Goal: Task Accomplishment & Management: Use online tool/utility

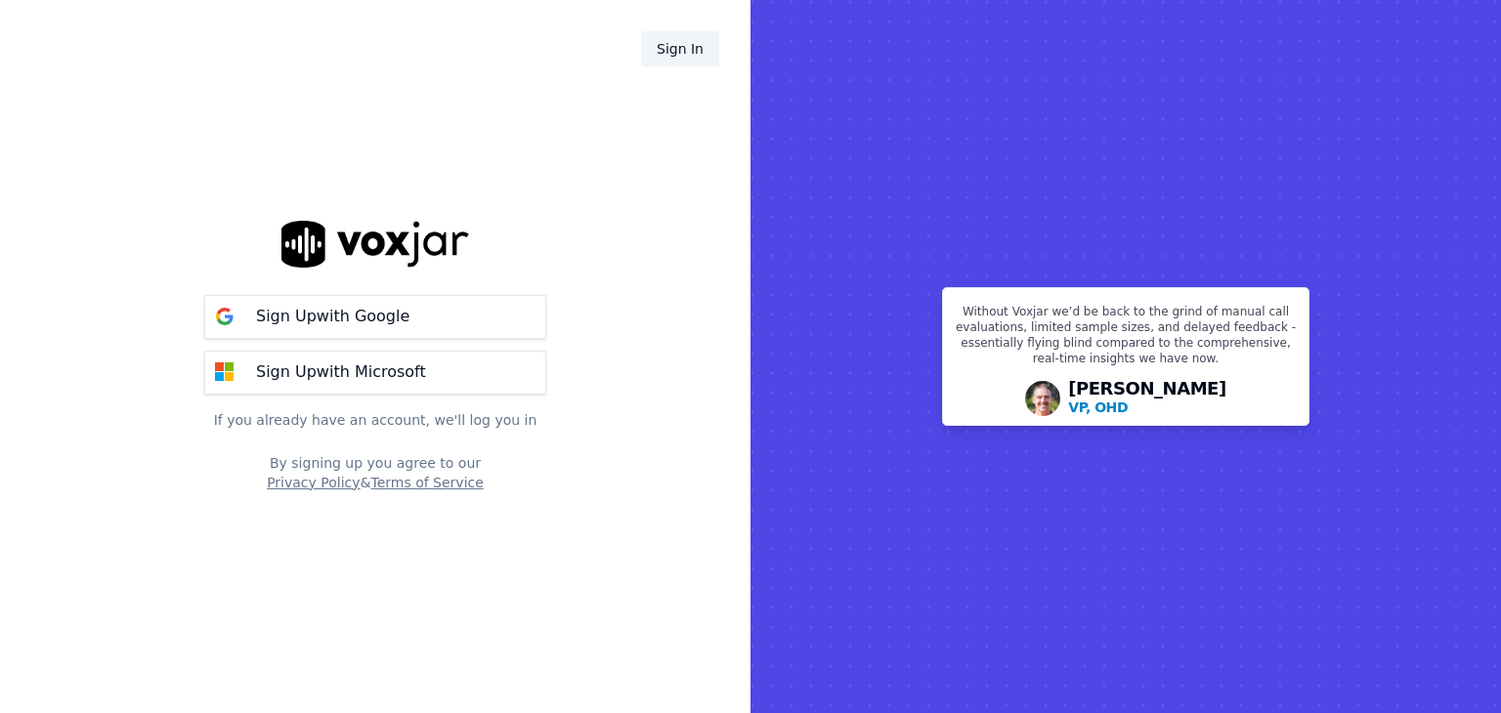
click at [665, 43] on link "Sign In" at bounding box center [680, 48] width 78 height 35
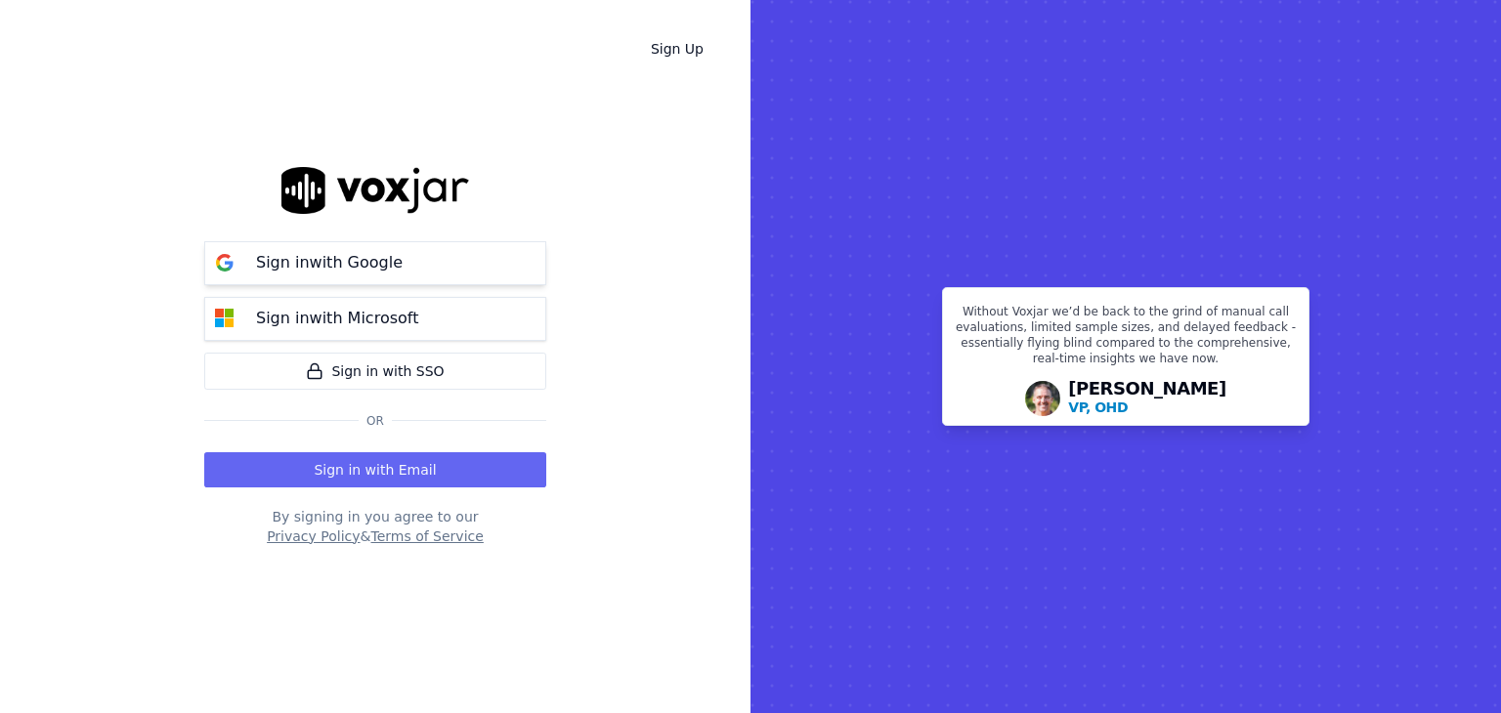
click at [420, 263] on button "Sign in with Google" at bounding box center [375, 263] width 342 height 44
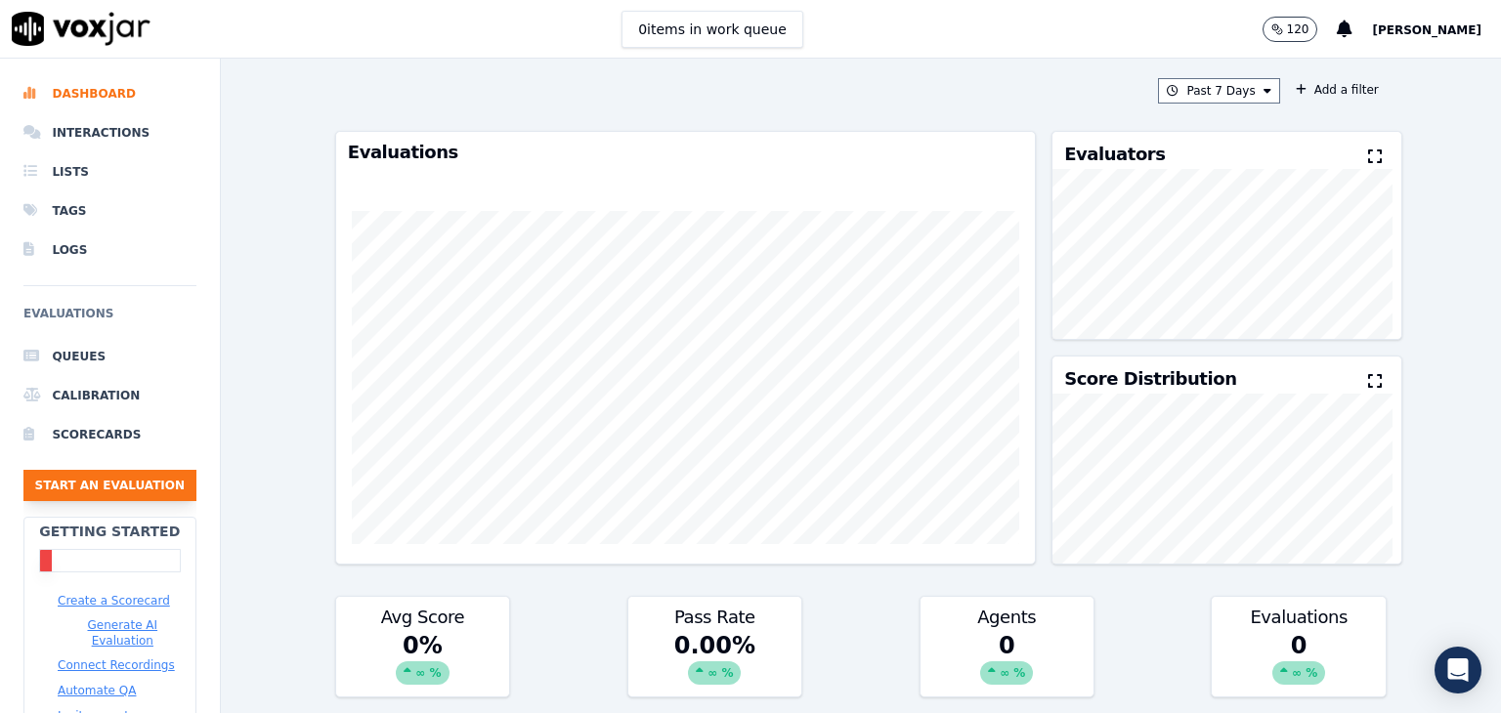
click at [77, 476] on button "Start an Evaluation" at bounding box center [109, 485] width 173 height 31
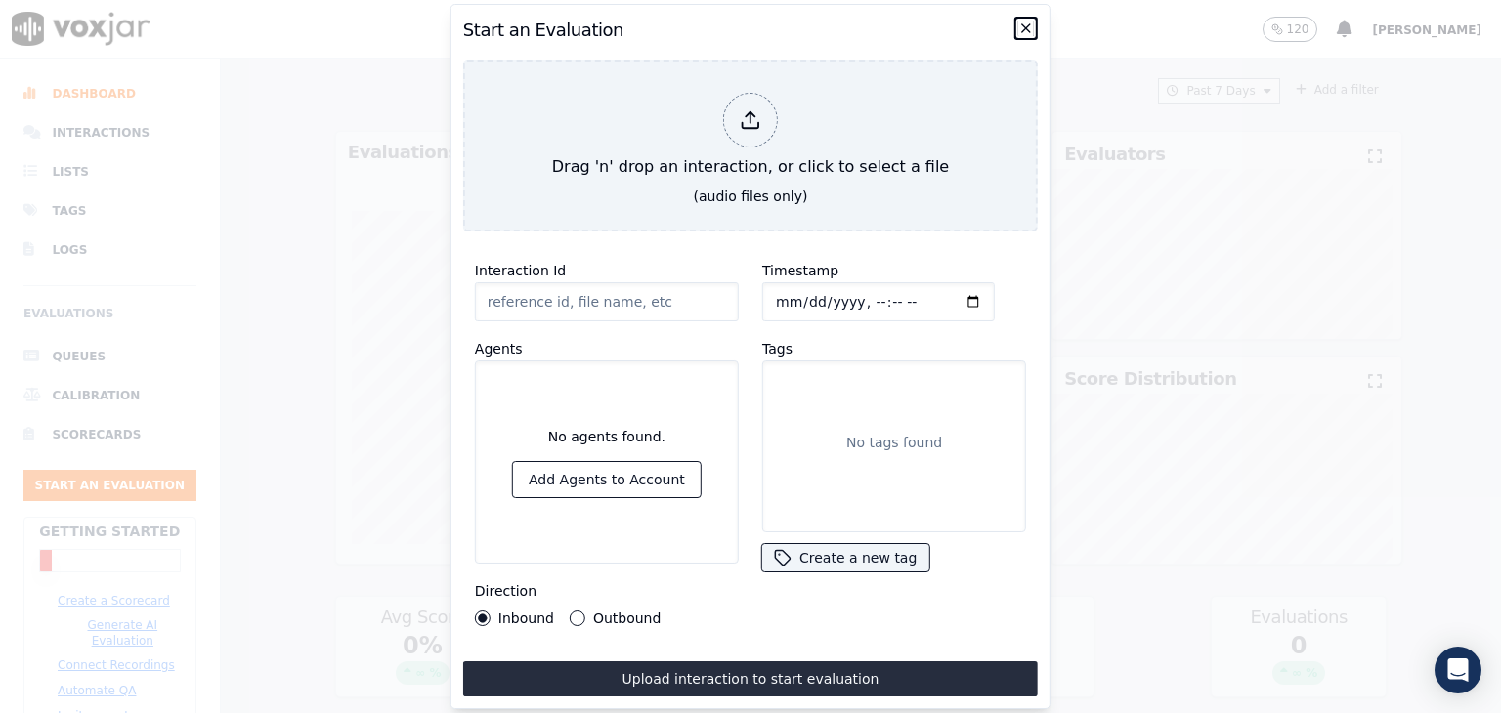
click at [1028, 21] on icon "button" at bounding box center [1026, 29] width 16 height 16
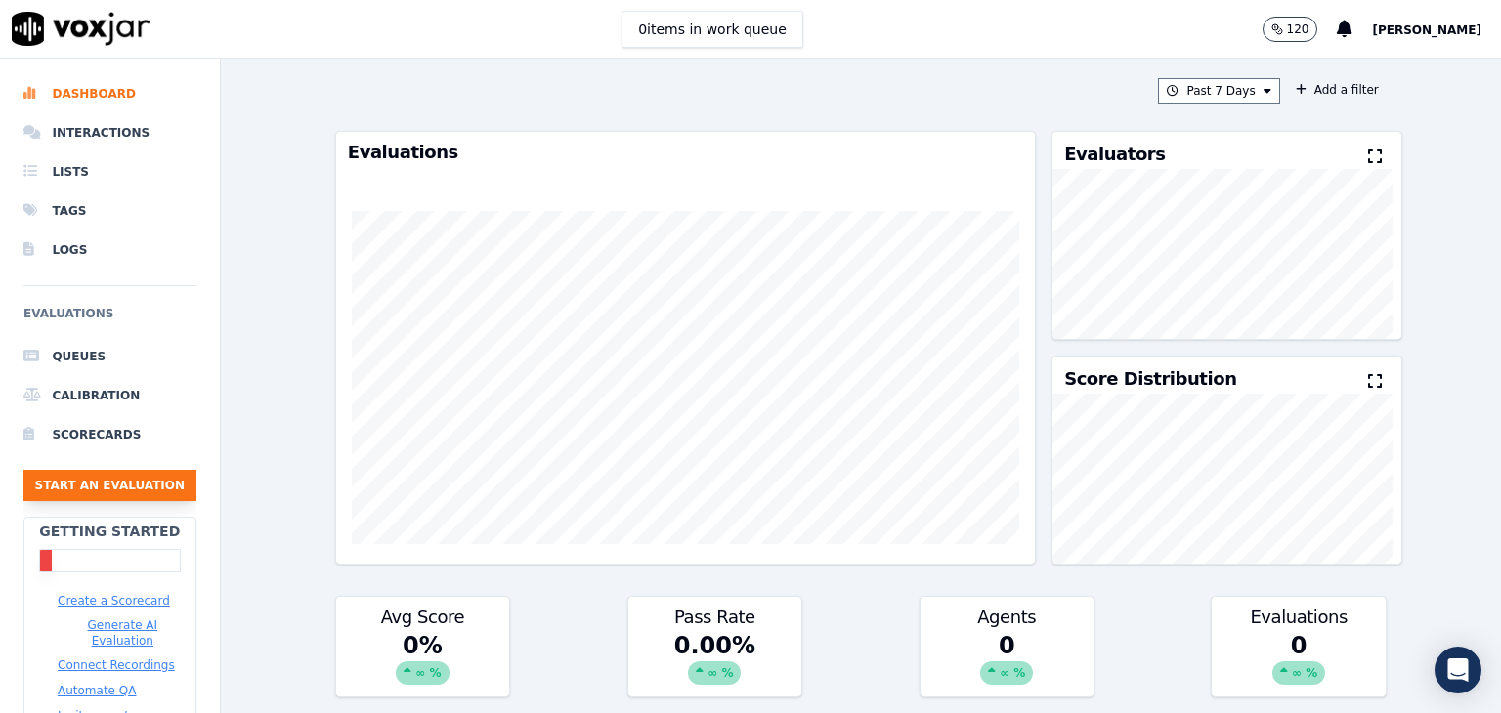
click at [111, 482] on button "Start an Evaluation" at bounding box center [109, 485] width 173 height 31
click at [59, 423] on li "Scorecards" at bounding box center [109, 434] width 173 height 39
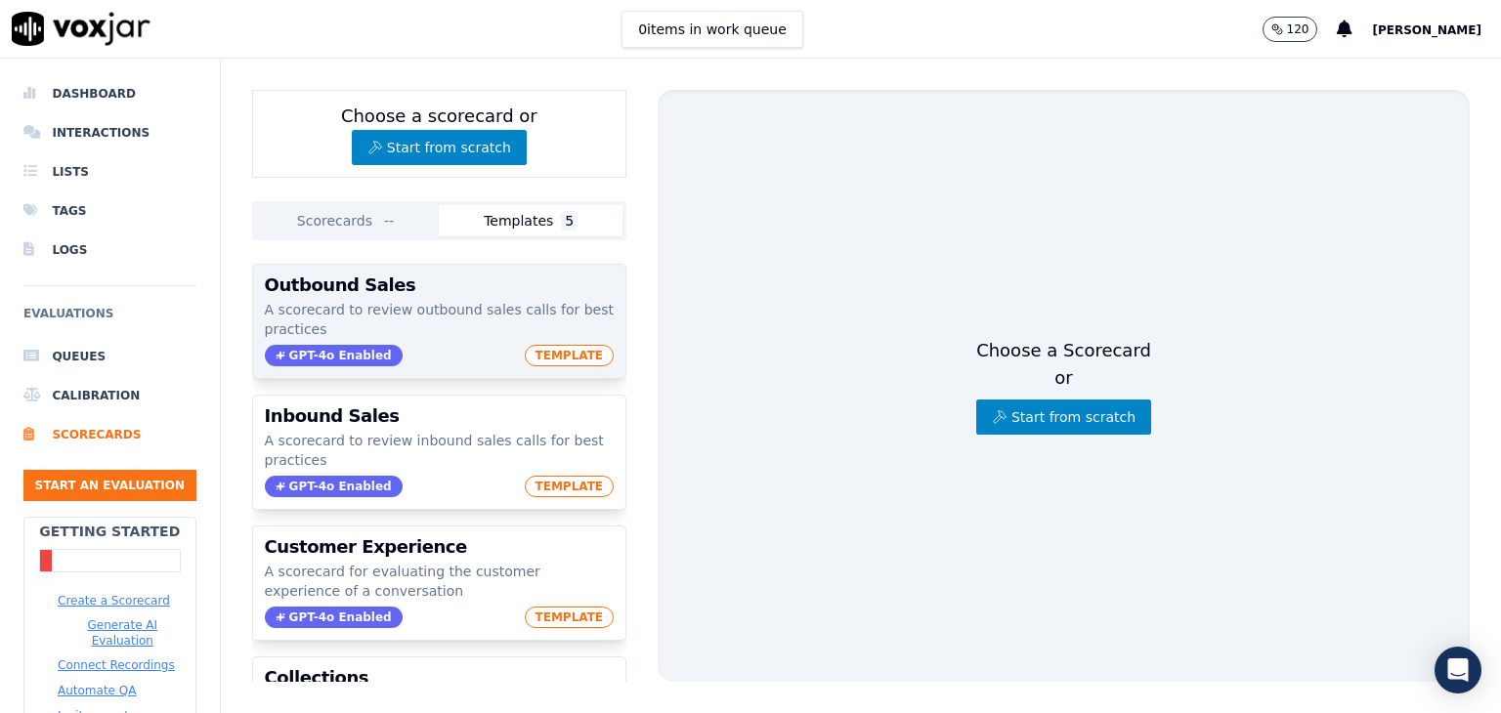
click at [477, 276] on h3 "Outbound Sales" at bounding box center [439, 285] width 349 height 18
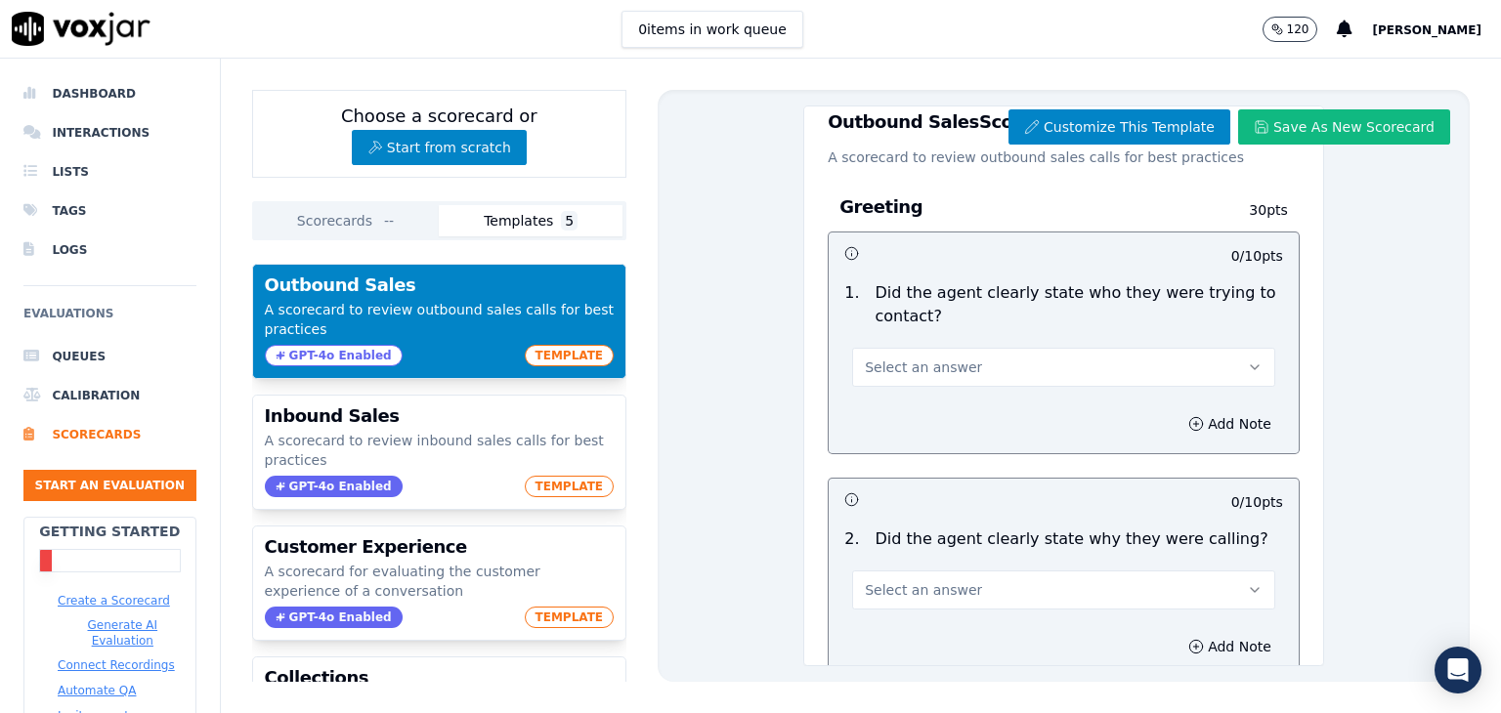
scroll to position [31, 0]
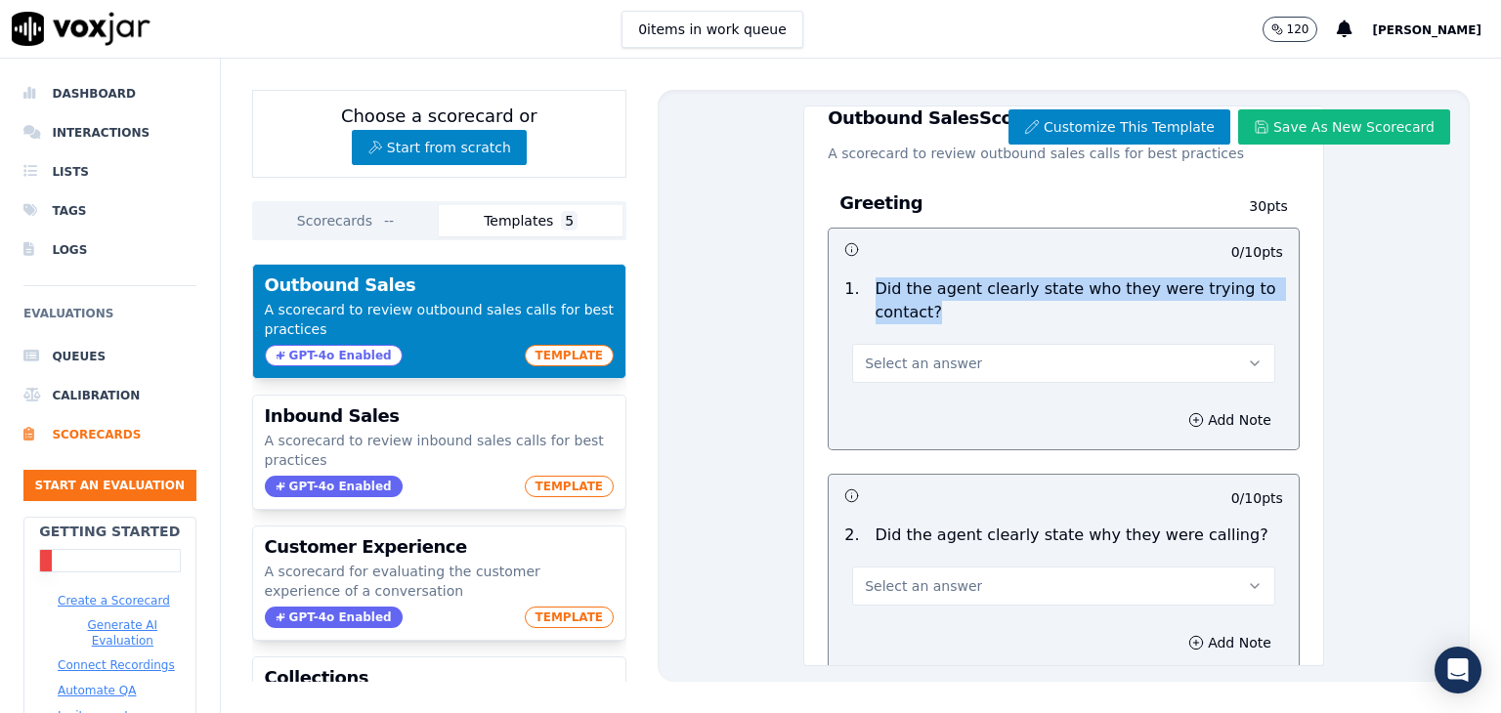
drag, startPoint x: 862, startPoint y: 291, endPoint x: 965, endPoint y: 314, distance: 106.0
click at [965, 314] on p "Did the agent clearly state who they were trying to contact?" at bounding box center [1078, 300] width 407 height 47
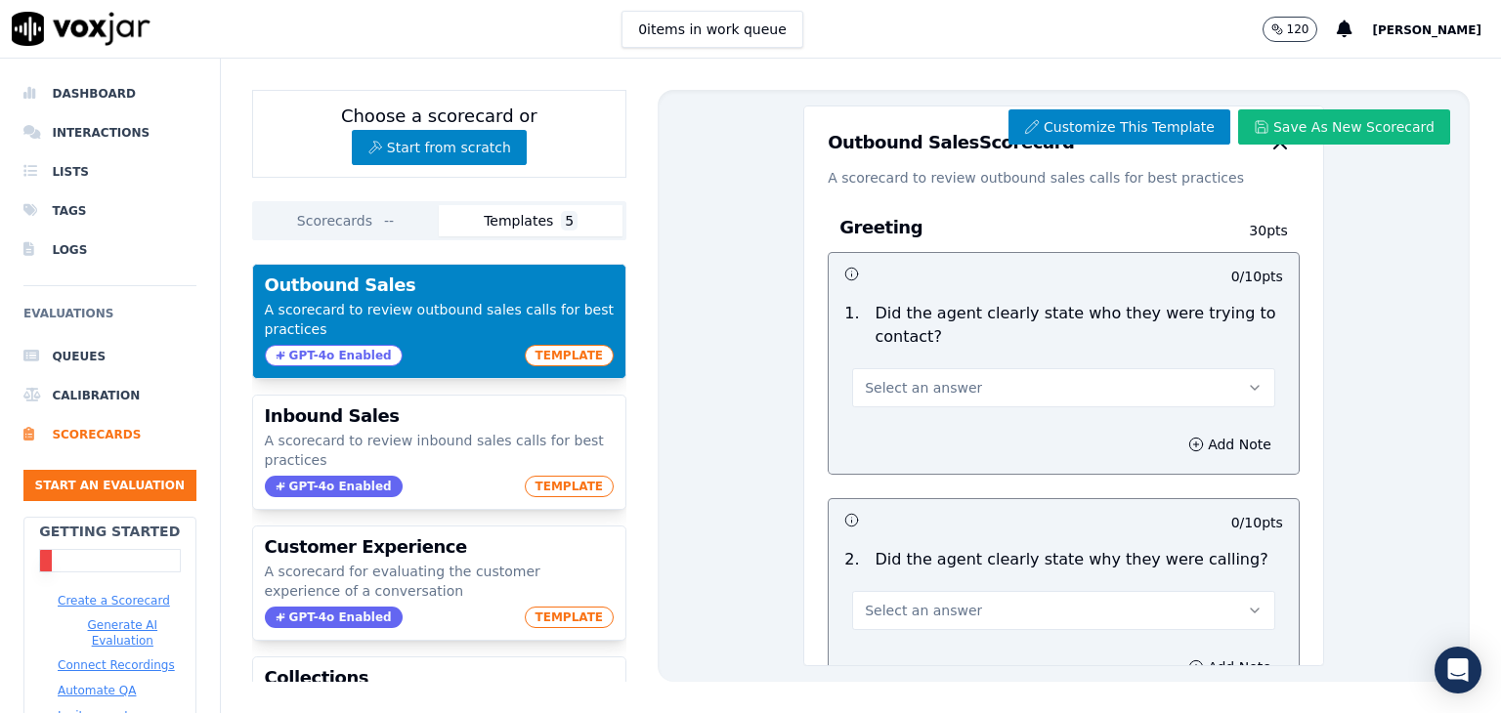
scroll to position [8, 0]
click at [928, 401] on button "Select an answer" at bounding box center [1063, 386] width 423 height 39
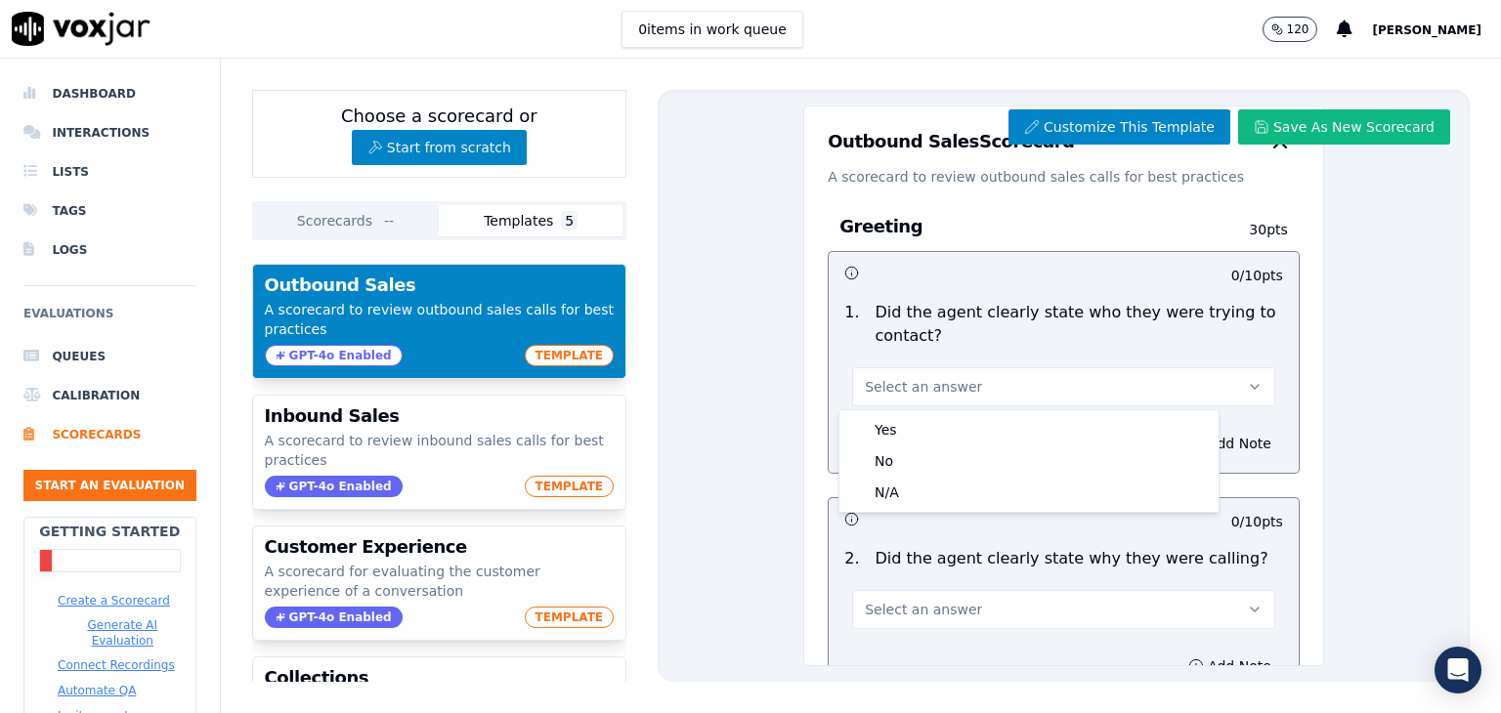
click at [1137, 298] on div "1 . Did the agent clearly state who they were trying to contact? Select an answ…" at bounding box center [1063, 353] width 470 height 121
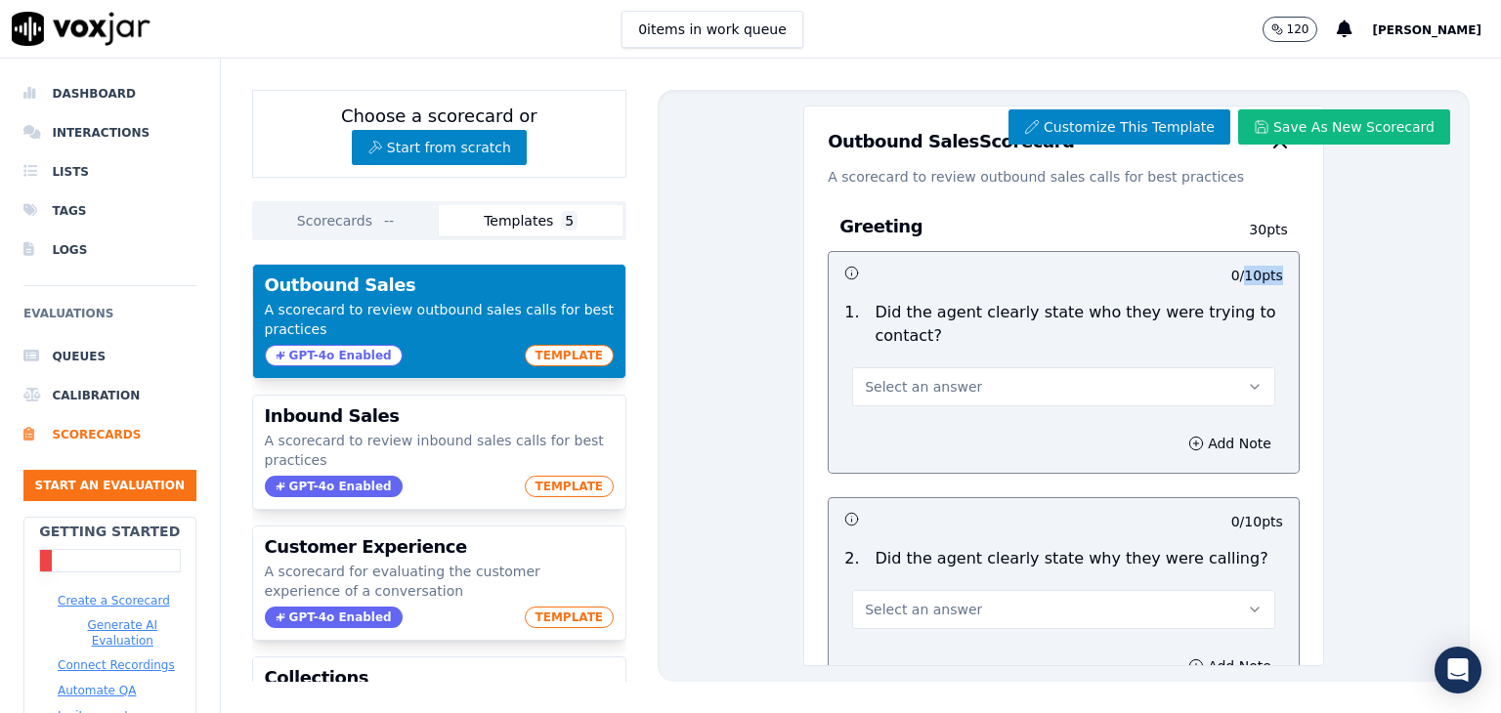
drag, startPoint x: 1188, startPoint y: 255, endPoint x: 1224, endPoint y: 267, distance: 38.0
click at [1224, 267] on div "0 / 10 pts" at bounding box center [1063, 272] width 470 height 41
click at [1231, 267] on p "0 / 10 pts" at bounding box center [1257, 276] width 52 height 20
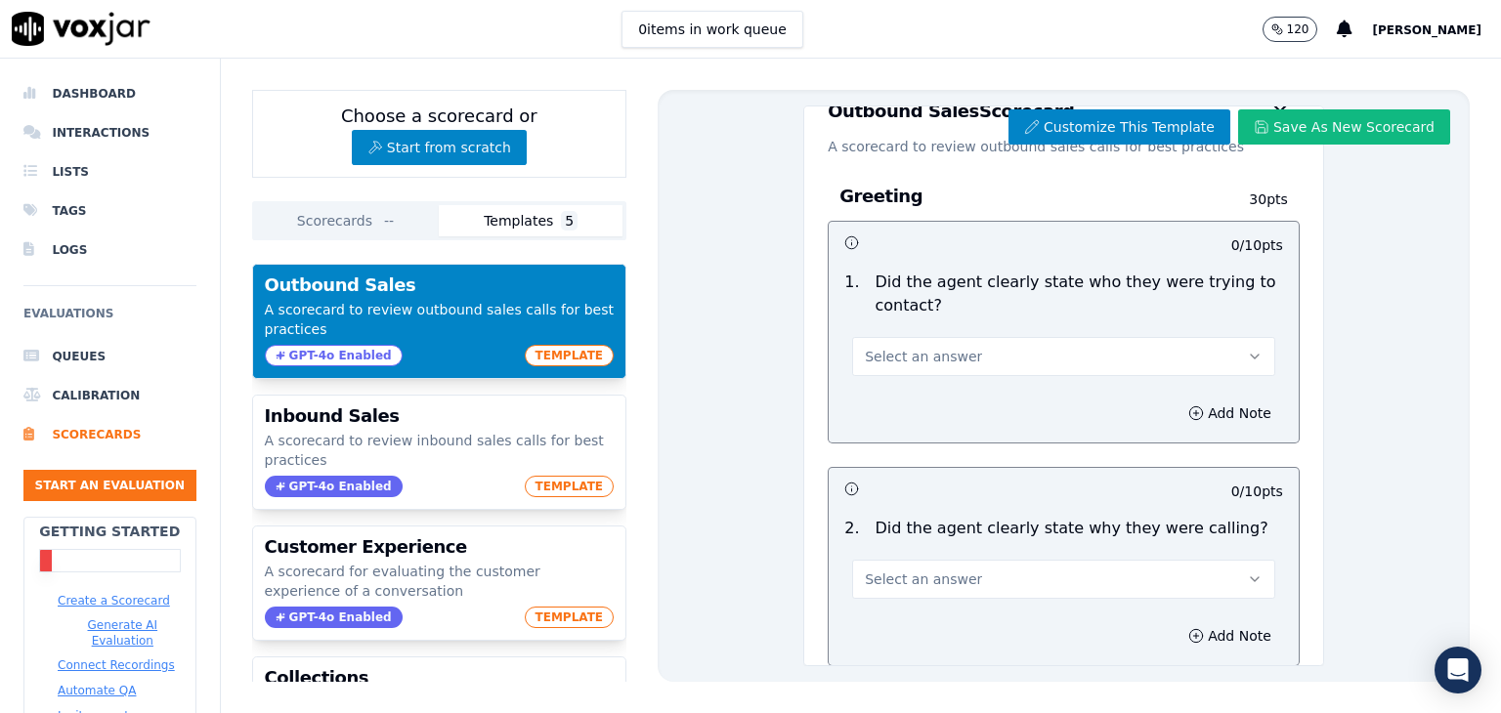
scroll to position [0, 0]
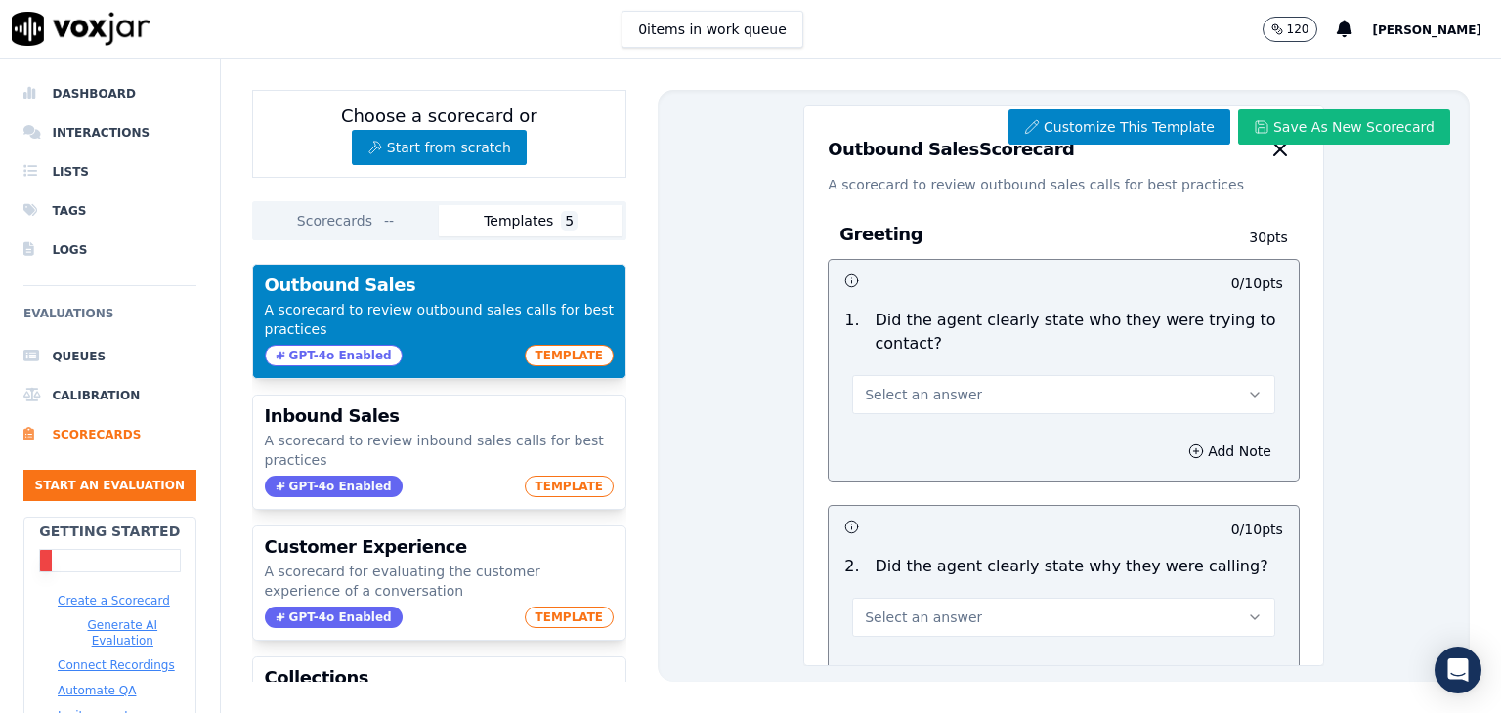
click at [356, 203] on div "Scorecards -- Templates 5" at bounding box center [439, 220] width 374 height 39
click at [446, 126] on div "Choose a scorecard or Start from scratch" at bounding box center [439, 134] width 374 height 88
click at [451, 146] on button "Start from scratch" at bounding box center [439, 147] width 175 height 35
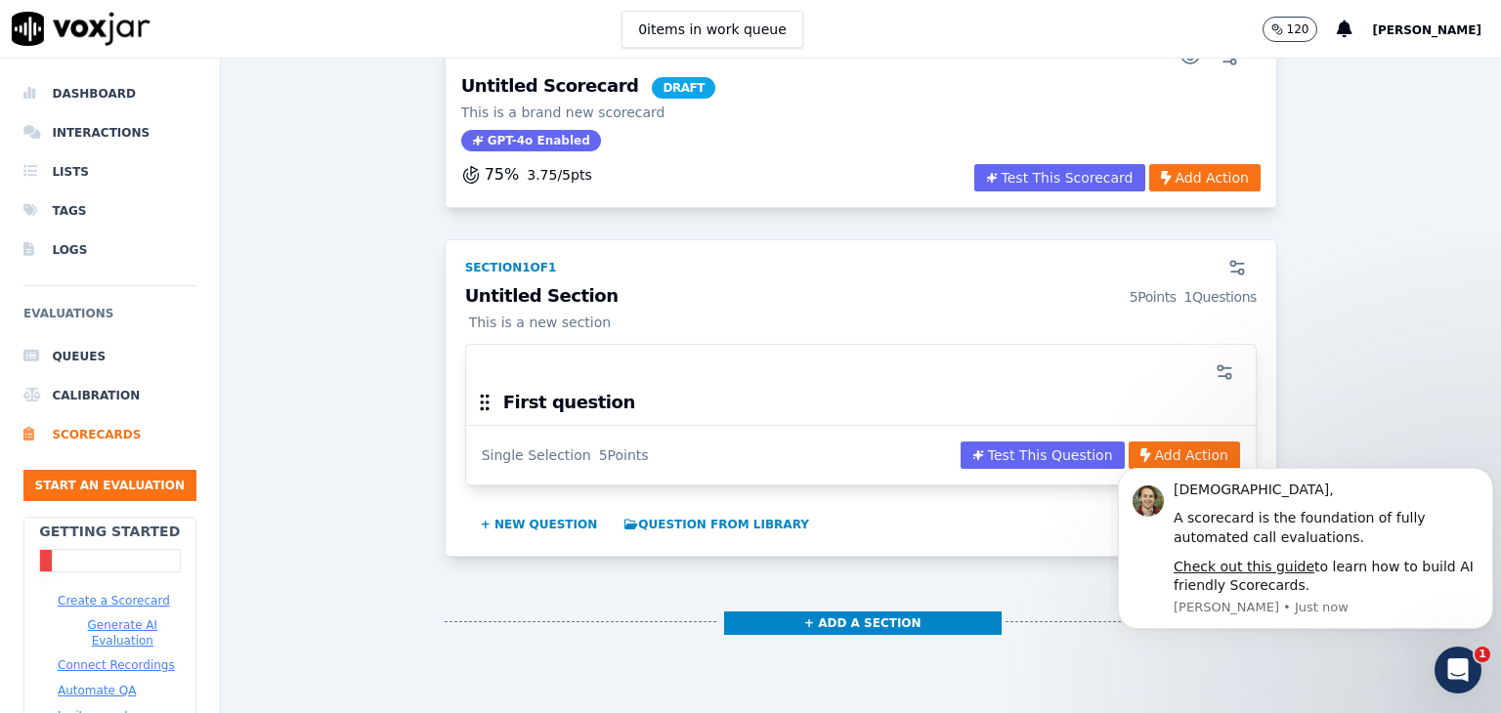
click at [1461, 679] on icon "Open Intercom Messenger" at bounding box center [1458, 671] width 32 height 32
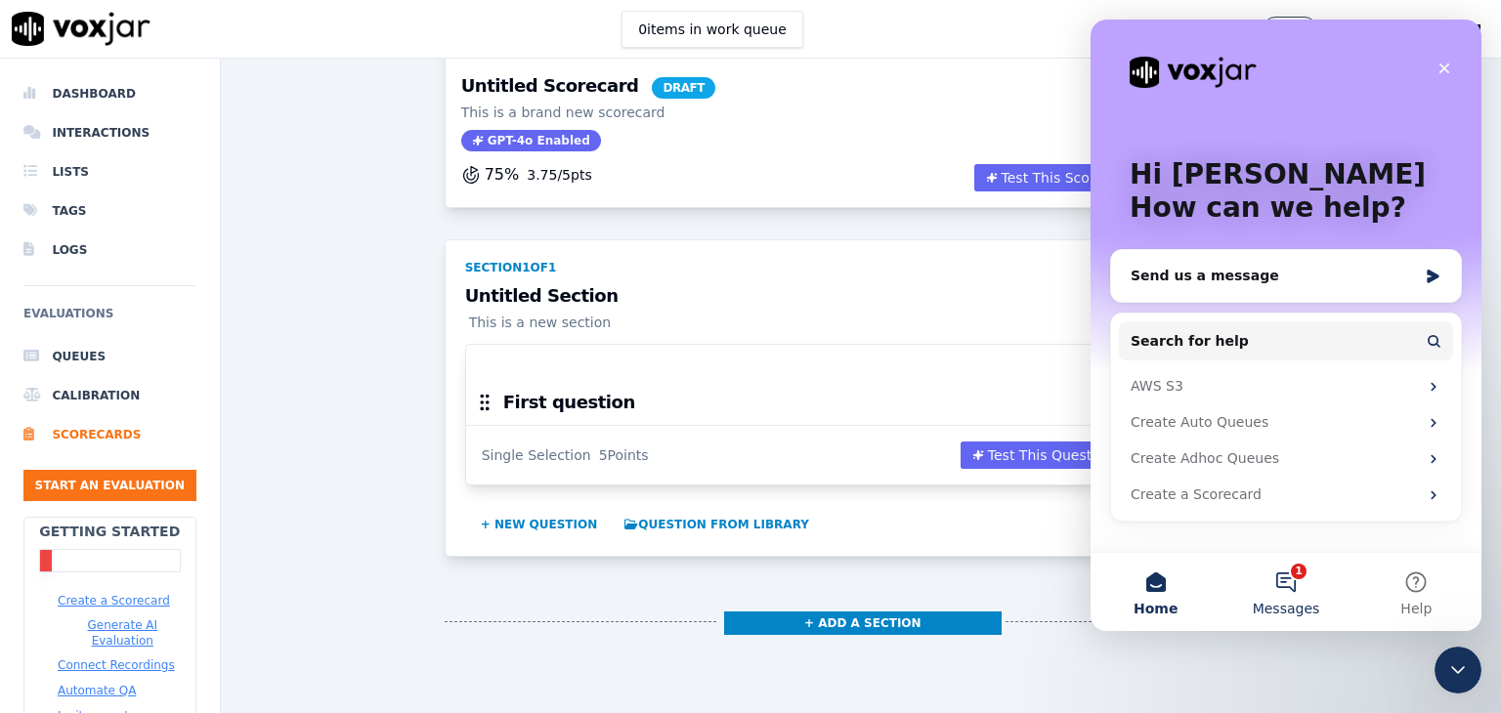
click at [1272, 597] on button "1 Messages" at bounding box center [1285, 592] width 130 height 78
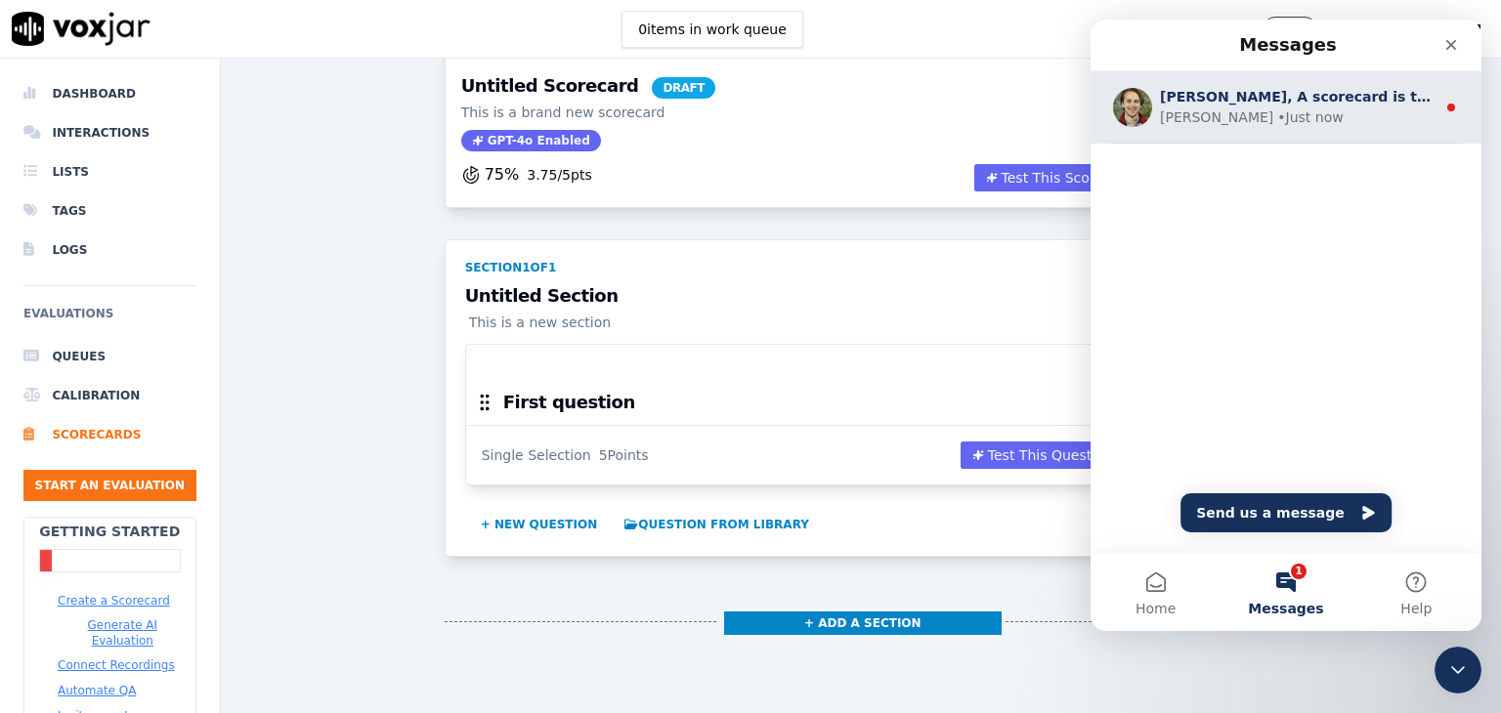
click at [1366, 110] on div "Curtis • Just now" at bounding box center [1297, 117] width 275 height 21
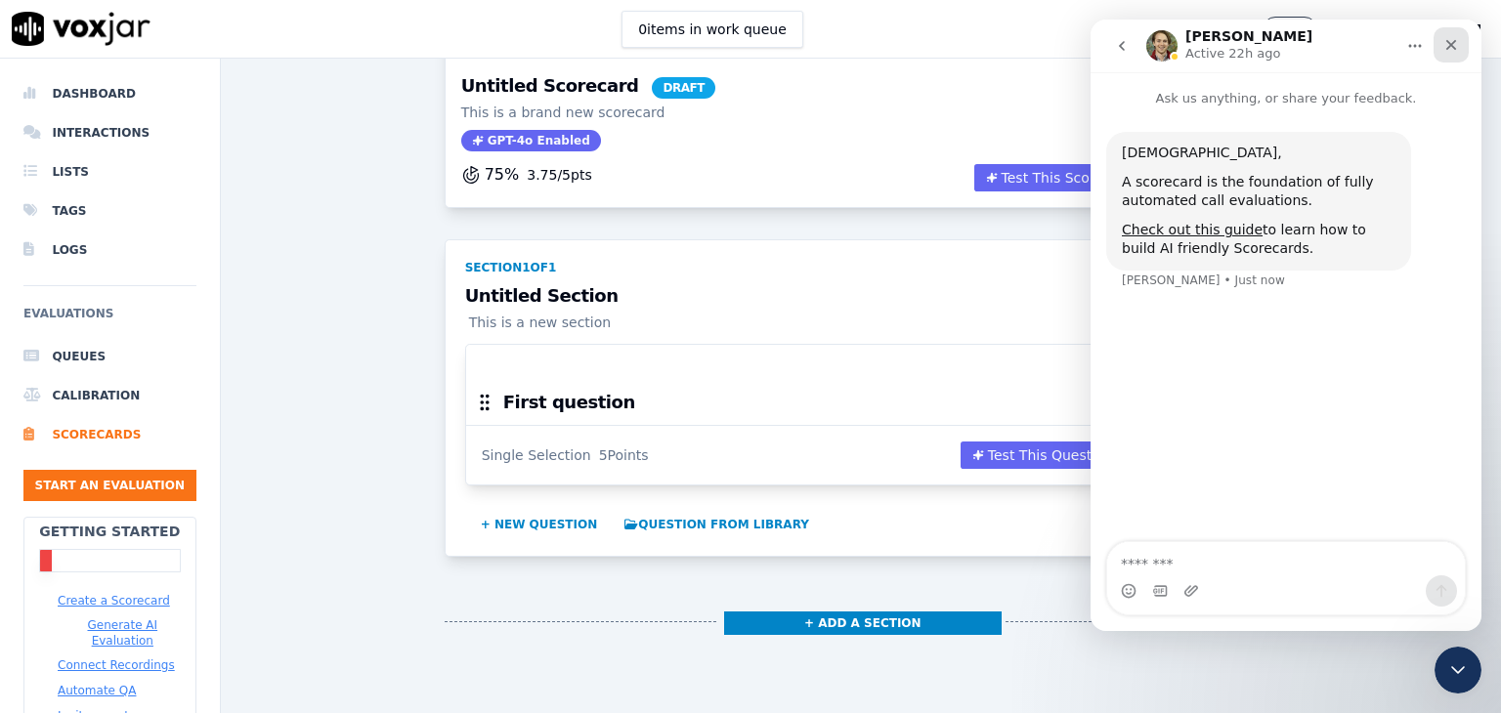
click at [1450, 45] on icon "Close" at bounding box center [1451, 45] width 11 height 11
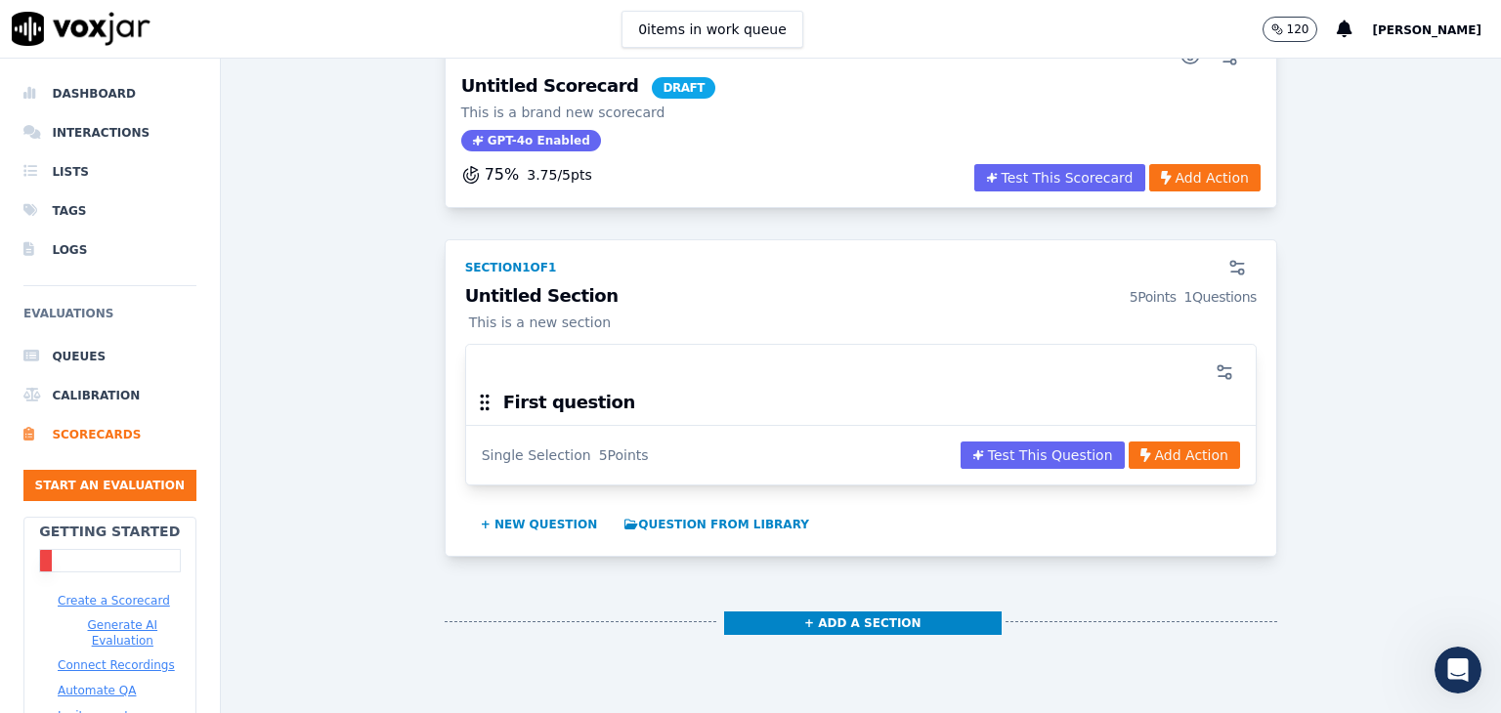
scroll to position [6, 0]
